Goal: Task Accomplishment & Management: Use online tool/utility

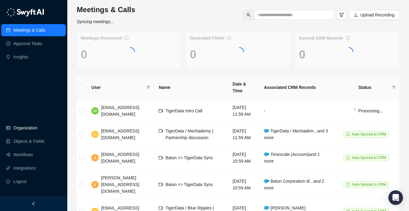
click at [23, 126] on link "Organization" at bounding box center [25, 128] width 24 height 12
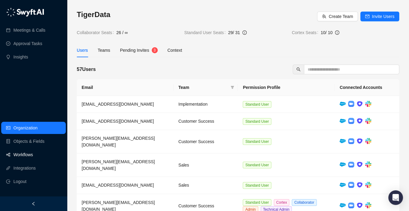
click at [23, 158] on link "Workflows" at bounding box center [22, 154] width 19 height 12
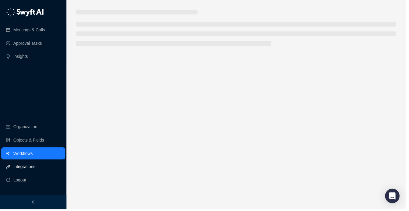
click at [23, 169] on link "Integrations" at bounding box center [24, 168] width 22 height 12
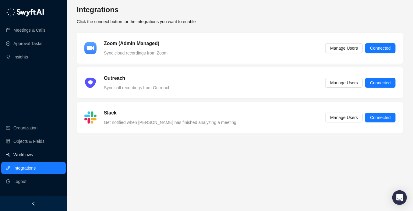
click at [32, 153] on link "Workflows" at bounding box center [22, 154] width 19 height 12
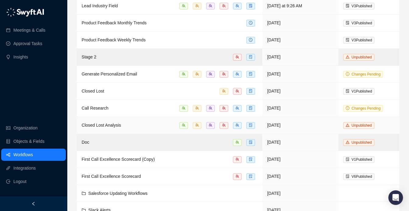
scroll to position [85, 0]
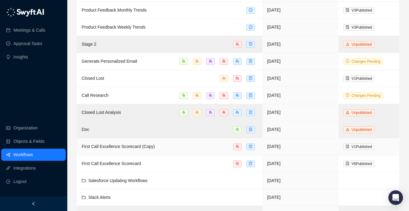
click at [123, 145] on span "First Call Excellence Scorecard (Copy)" at bounding box center [118, 146] width 73 height 5
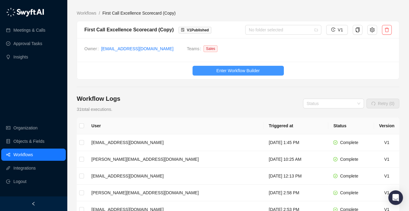
click at [238, 67] on span "Enter Workflow Builder" at bounding box center [237, 70] width 43 height 7
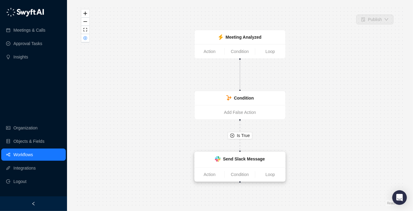
click at [213, 158] on div "Send Slack Message" at bounding box center [239, 159] width 83 height 8
click at [215, 157] on img at bounding box center [217, 158] width 5 height 5
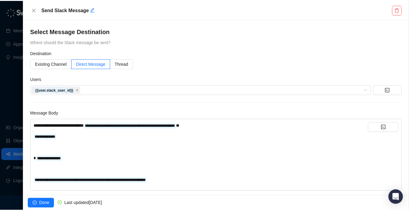
scroll to position [10, 0]
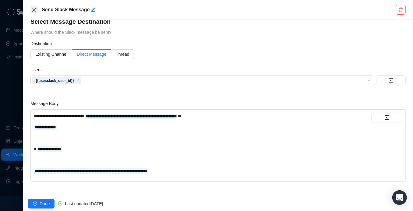
click at [32, 9] on icon "close" at bounding box center [34, 9] width 5 height 5
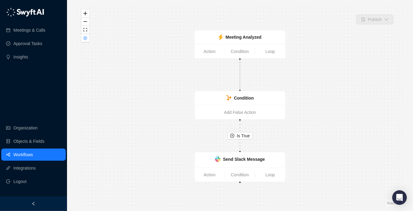
click at [32, 151] on link "Workflows" at bounding box center [22, 154] width 19 height 12
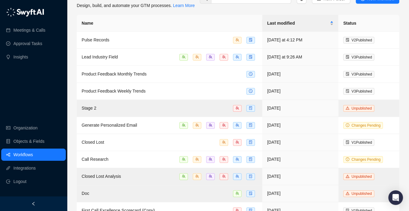
scroll to position [21, 0]
click at [176, 44] on td "Pulse Records" at bounding box center [169, 40] width 185 height 17
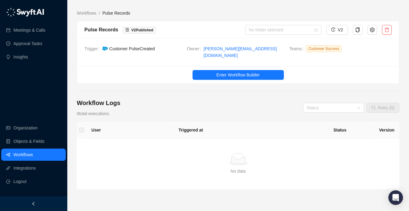
click at [26, 155] on link "Workflows" at bounding box center [22, 154] width 19 height 12
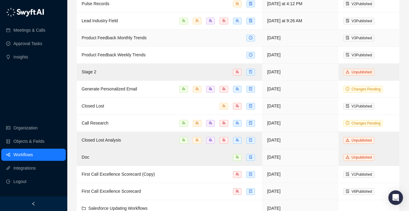
scroll to position [78, 0]
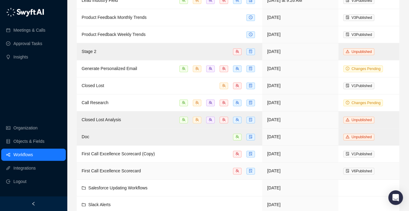
click at [116, 168] on span "First Call Excellence Scorecard" at bounding box center [111, 170] width 59 height 5
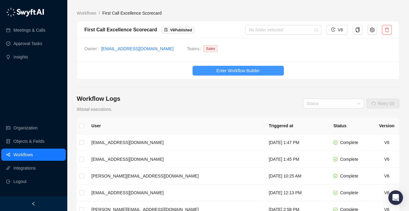
click at [214, 73] on button "Enter Workflow Builder" at bounding box center [237, 71] width 91 height 10
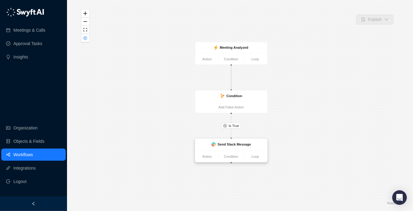
click at [226, 149] on div "Send Slack Message" at bounding box center [231, 145] width 72 height 12
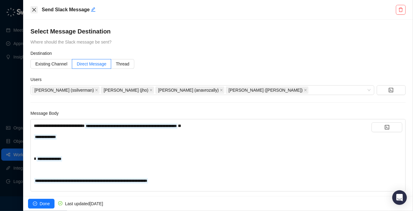
click at [33, 7] on icon "close" at bounding box center [34, 9] width 5 height 5
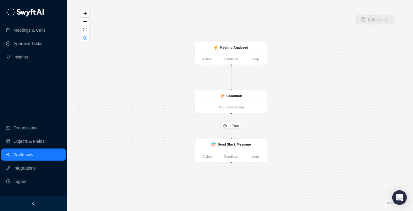
click at [33, 152] on link "Workflows" at bounding box center [22, 154] width 19 height 12
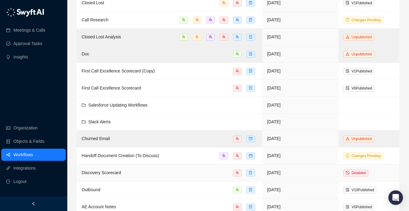
scroll to position [148, 0]
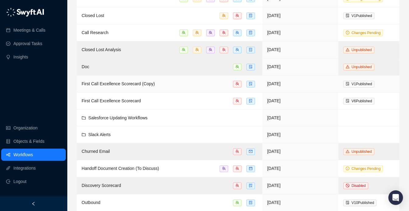
click at [126, 85] on div "First Call Excellence Scorecard (Copy)" at bounding box center [118, 83] width 73 height 7
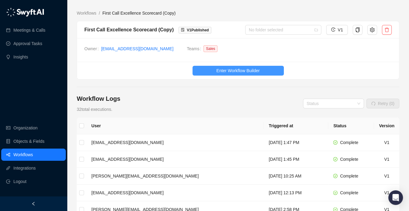
click at [203, 68] on button "Enter Workflow Builder" at bounding box center [237, 71] width 91 height 10
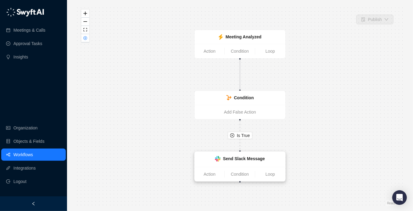
click at [221, 154] on div "Send Slack Message" at bounding box center [239, 159] width 91 height 15
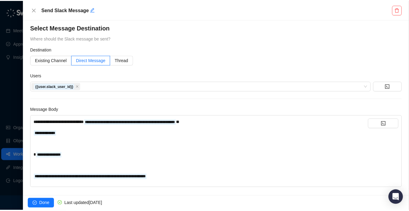
scroll to position [10, 0]
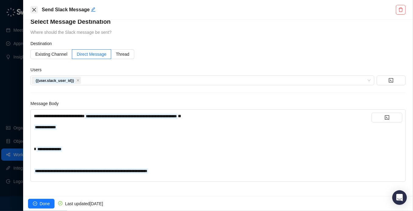
click at [34, 10] on icon "close" at bounding box center [34, 9] width 5 height 5
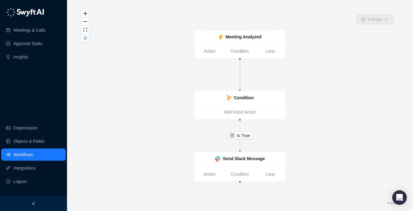
click at [33, 155] on link "Workflows" at bounding box center [22, 154] width 19 height 12
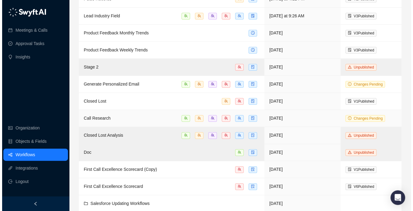
scroll to position [82, 0]
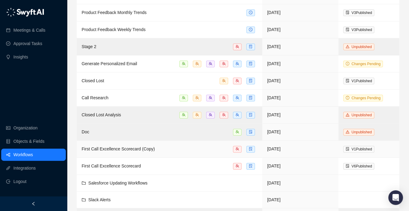
click at [131, 146] on span "First Call Excellence Scorecard (Copy)" at bounding box center [118, 148] width 73 height 5
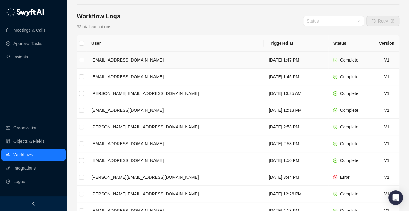
click at [111, 67] on td "mdefrancis@tigerdata.com" at bounding box center [174, 60] width 177 height 17
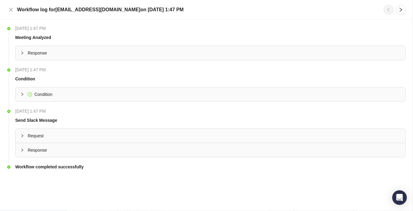
click at [57, 155] on div "Response" at bounding box center [210, 150] width 389 height 14
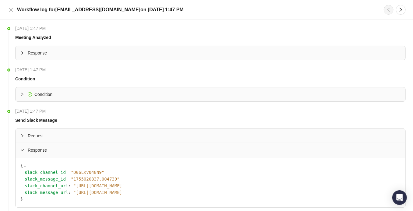
scroll to position [32, 0]
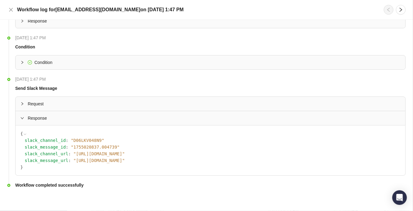
click at [106, 97] on div "Request" at bounding box center [210, 104] width 389 height 14
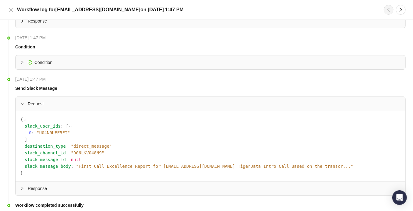
click at [106, 96] on div "Request { slack_user_ids : [ 0 : " U04N0UEF5FT " ] destination_type : " direct_…" at bounding box center [210, 145] width 390 height 99
click at [103, 101] on span "Request" at bounding box center [214, 103] width 372 height 7
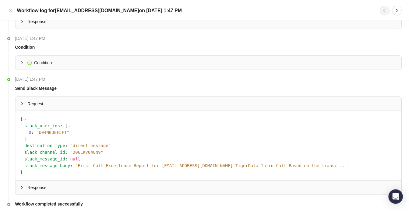
scroll to position [0, 0]
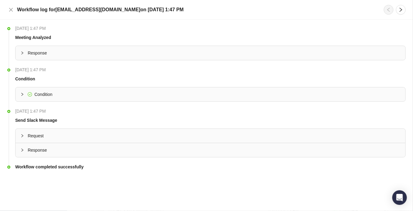
click at [104, 144] on div "Response" at bounding box center [210, 150] width 389 height 14
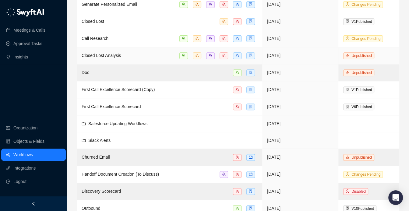
scroll to position [171, 0]
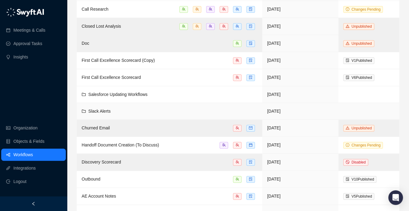
click at [109, 109] on span "Slack Alerts" at bounding box center [99, 111] width 22 height 5
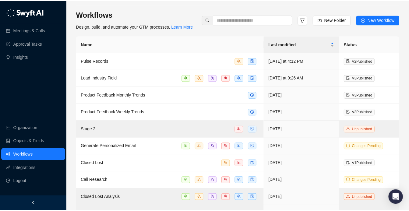
scroll to position [171, 0]
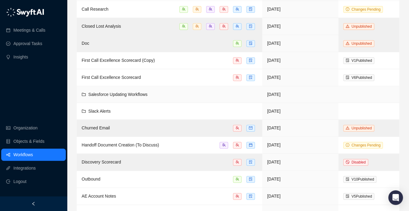
click at [118, 95] on span "Salesforce Updating Workflows" at bounding box center [117, 94] width 59 height 5
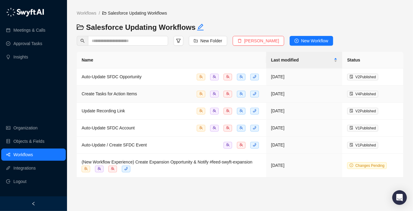
click at [137, 92] on span "Create Tasks for Action Items" at bounding box center [109, 93] width 55 height 5
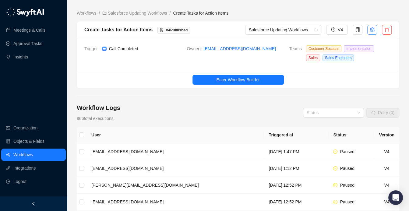
click at [371, 31] on icon "setting" at bounding box center [371, 29] width 5 height 5
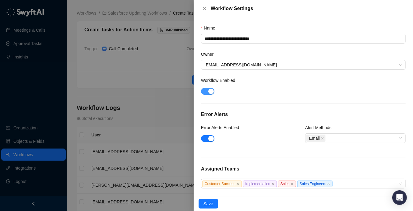
click at [211, 91] on div "button" at bounding box center [210, 91] width 5 height 5
click at [210, 202] on span "Save" at bounding box center [208, 203] width 10 height 7
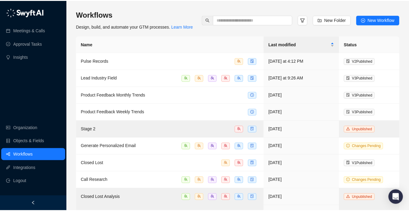
scroll to position [171, 0]
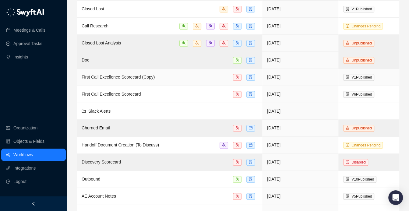
click at [116, 75] on span "First Call Excellence Scorecard (Copy)" at bounding box center [118, 77] width 73 height 5
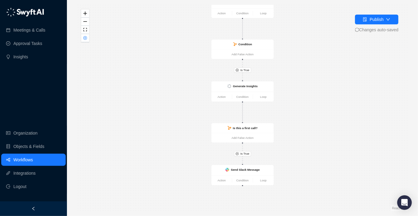
drag, startPoint x: 196, startPoint y: 111, endPoint x: 196, endPoint y: 94, distance: 16.7
click at [196, 94] on div "Is True Is True Call Completed Action Condition Loop Condition Add False Action…" at bounding box center [243, 108] width 332 height 207
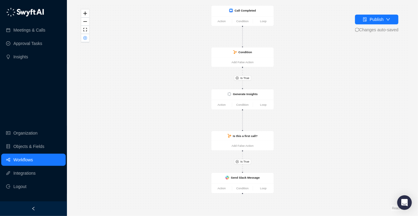
drag, startPoint x: 196, startPoint y: 94, endPoint x: 196, endPoint y: 102, distance: 7.9
click at [196, 102] on div "Is True Is True Call Completed Action Condition Loop Condition Add False Action…" at bounding box center [243, 108] width 332 height 207
click at [252, 177] on strong "Send Slack Message" at bounding box center [245, 177] width 29 height 3
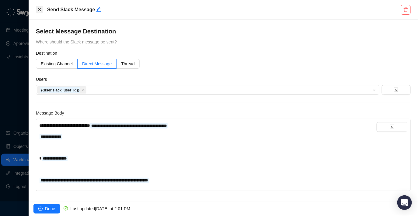
click at [40, 11] on icon "close" at bounding box center [39, 9] width 5 height 5
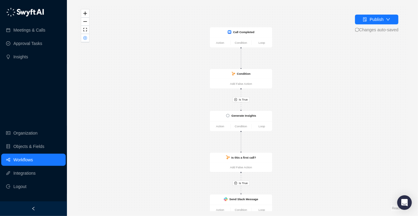
drag, startPoint x: 152, startPoint y: 123, endPoint x: 151, endPoint y: 145, distance: 21.7
click at [151, 145] on div "Is True Is True Call Completed Action Condition Loop Condition Add False Action…" at bounding box center [243, 108] width 332 height 207
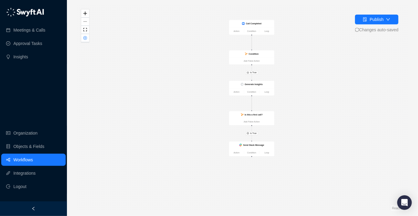
drag, startPoint x: 292, startPoint y: 157, endPoint x: 284, endPoint y: 127, distance: 31.2
click at [284, 127] on div "Is True Is True Call Completed Action Condition Loop Condition Add False Action…" at bounding box center [243, 108] width 332 height 207
click at [263, 53] on div "Condition" at bounding box center [251, 53] width 45 height 7
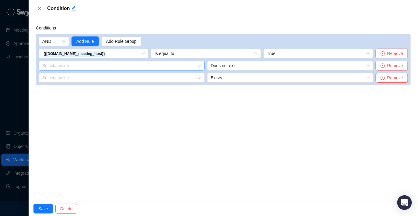
click at [60, 58] on input "search" at bounding box center [91, 53] width 99 height 9
click at [120, 120] on div "Conditions AND Add Rule Add Rule Group {{[DOMAIN_NAME]_meeting_host}} Is equal …" at bounding box center [223, 109] width 389 height 184
click at [40, 10] on icon "close" at bounding box center [39, 8] width 5 height 5
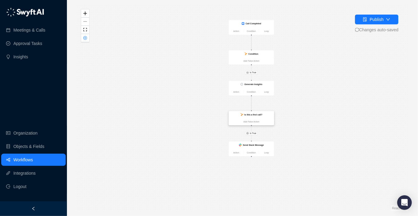
click at [250, 118] on div "Is this a first call?" at bounding box center [251, 114] width 45 height 7
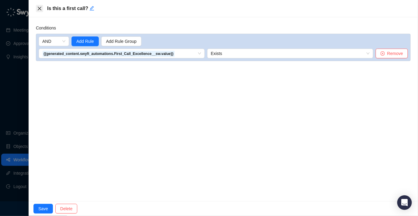
click at [39, 8] on icon "close" at bounding box center [39, 8] width 5 height 5
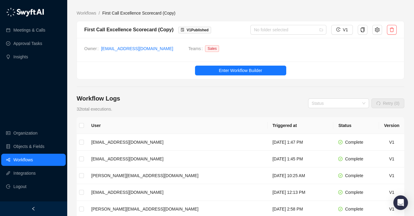
click at [262, 63] on ul "Enter Workflow Builder" at bounding box center [240, 70] width 327 height 17
click at [260, 73] on span "Enter Workflow Builder" at bounding box center [240, 70] width 43 height 7
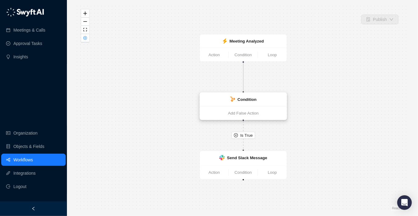
click at [248, 102] on strong "Condition" at bounding box center [247, 99] width 19 height 5
